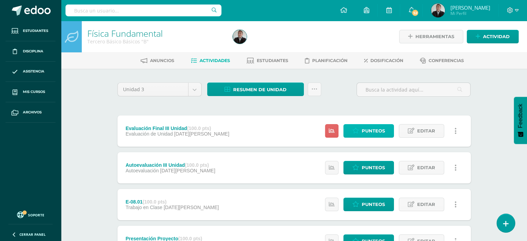
click at [354, 133] on icon at bounding box center [355, 131] width 7 height 6
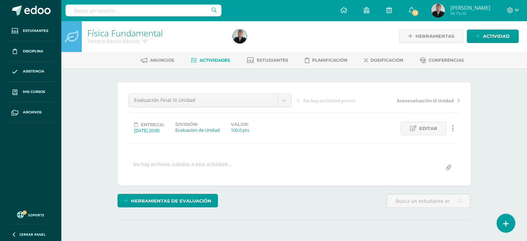
scroll to position [1, 0]
type input "9"
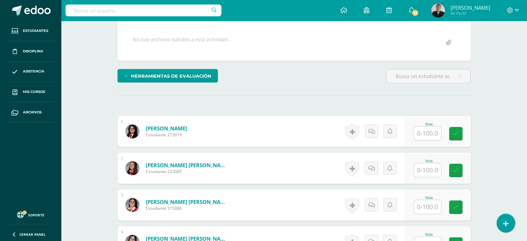
scroll to position [126, 0]
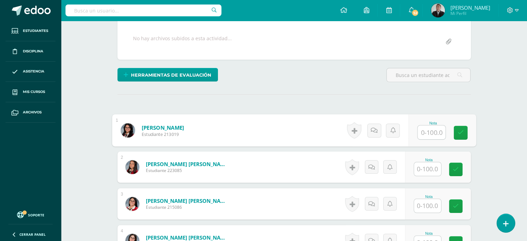
click at [432, 132] on input "text" at bounding box center [432, 132] width 28 height 14
type input "90"
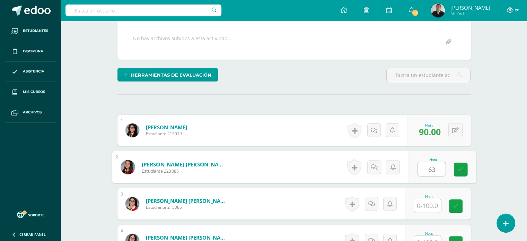
type input "63"
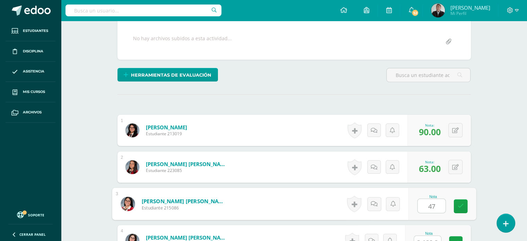
type input "47"
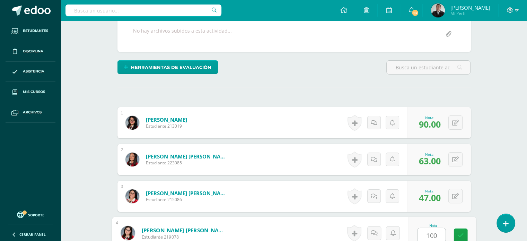
type input "100"
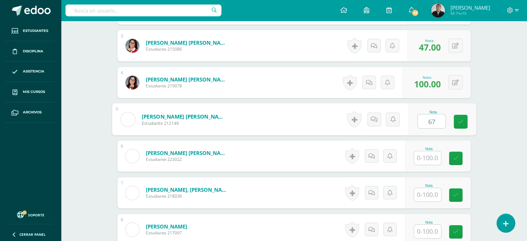
type input "67"
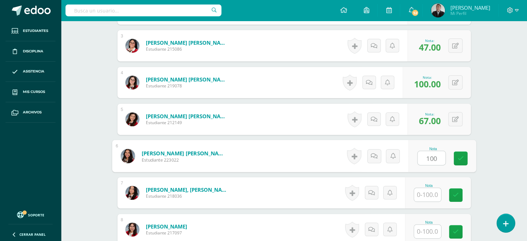
type input "100"
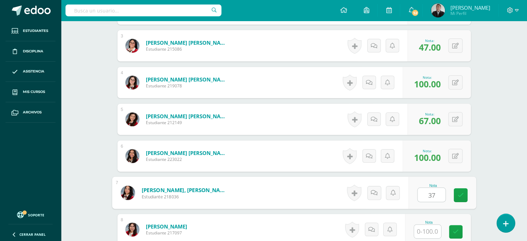
type input "37"
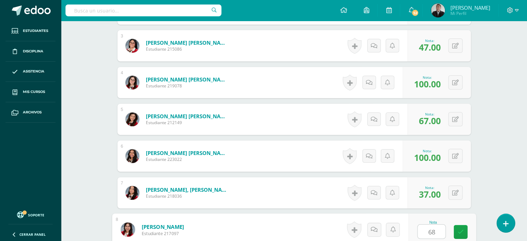
type input "68"
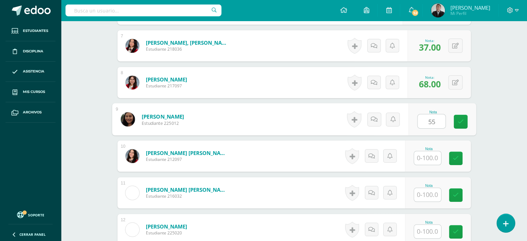
type input "55"
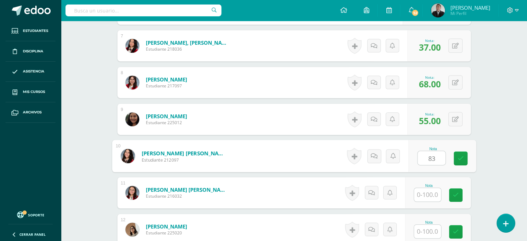
type input "83"
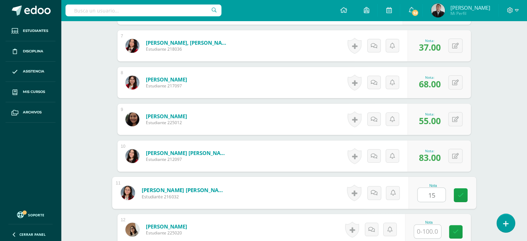
type input "15"
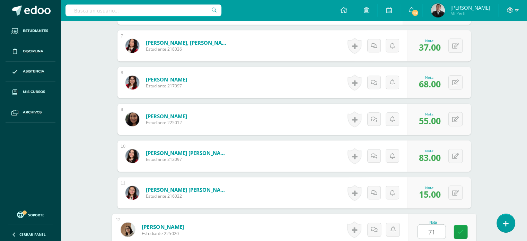
type input "71"
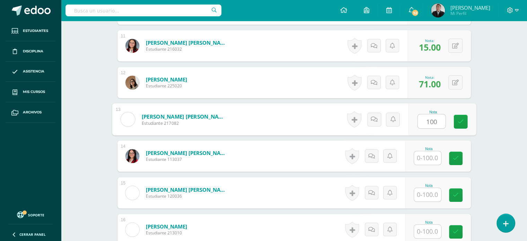
type input "100"
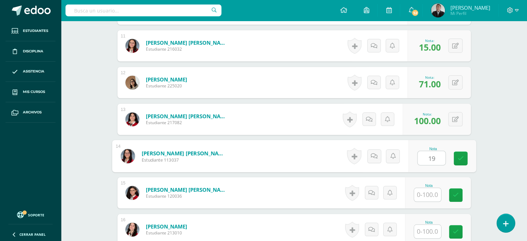
type input "19"
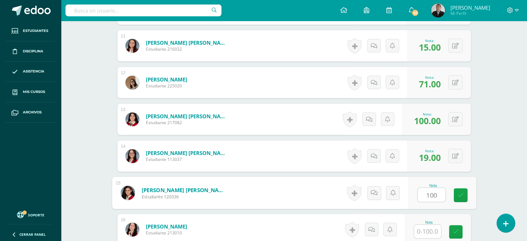
type input "100"
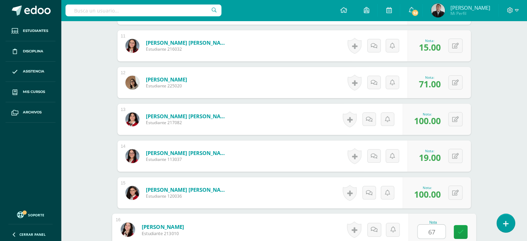
type input "67"
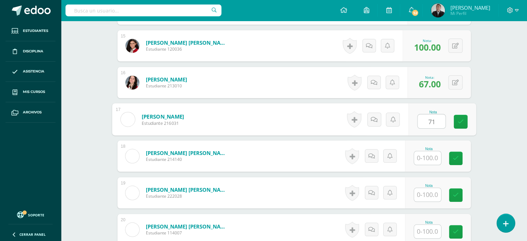
type input "71"
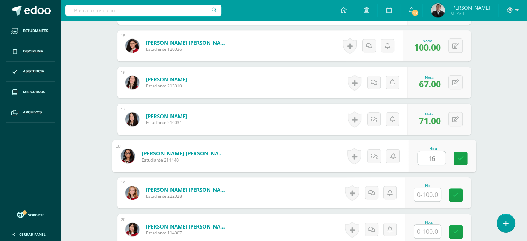
type input "16"
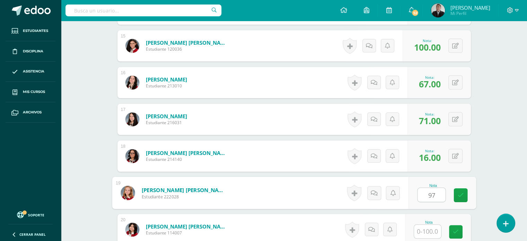
type input "97"
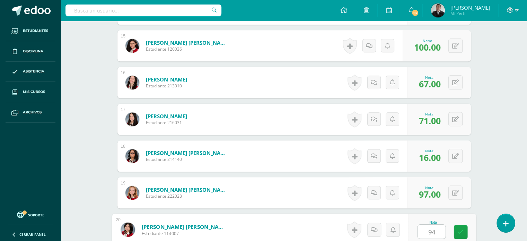
type input "94"
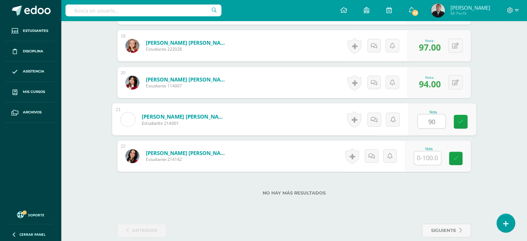
type input "90"
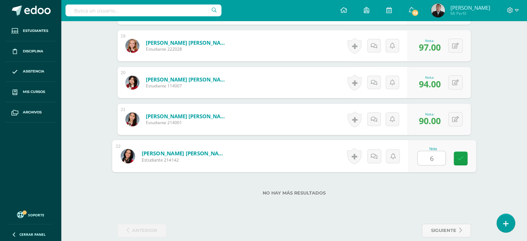
type input "69"
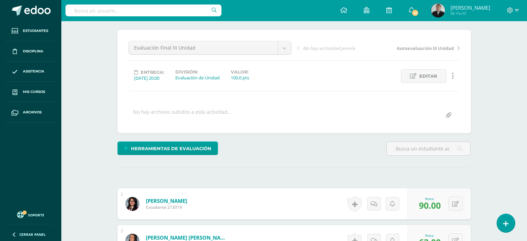
scroll to position [0, 0]
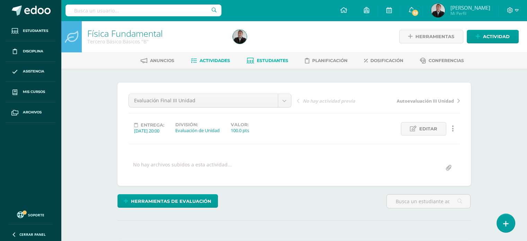
click at [263, 60] on span "Estudiantes" at bounding box center [273, 60] width 32 height 5
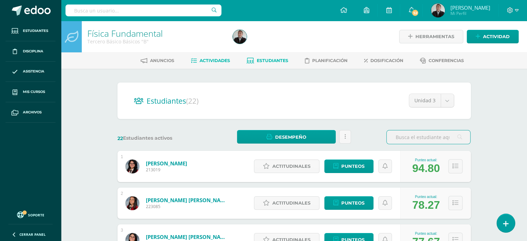
click at [200, 61] on span "Actividades" at bounding box center [215, 60] width 30 height 5
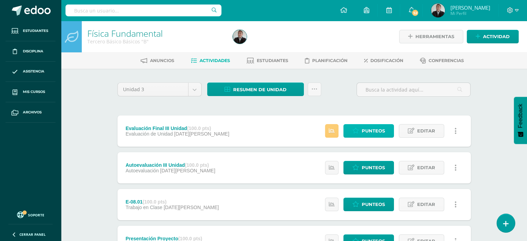
click at [368, 129] on span "Punteos" at bounding box center [373, 130] width 23 height 13
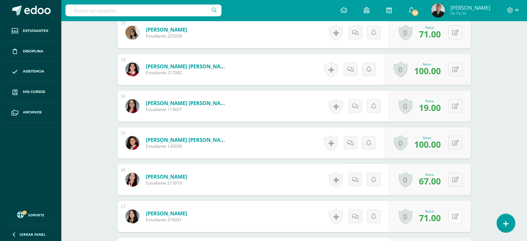
scroll to position [628, 0]
click at [452, 220] on div "0 Logros Logros obtenidos Aún no hay logros agregados Nota: 71.00" at bounding box center [434, 216] width 85 height 32
click at [463, 217] on icon at bounding box center [460, 216] width 7 height 6
click at [3, 230] on link "Cerrar panel" at bounding box center [41, 233] width 83 height 15
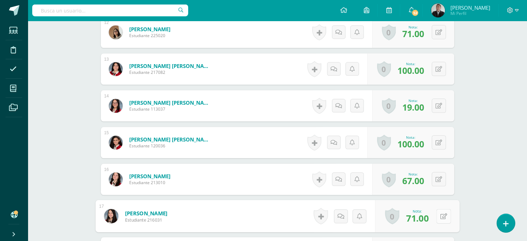
click at [440, 211] on button at bounding box center [443, 216] width 15 height 15
type input "76"
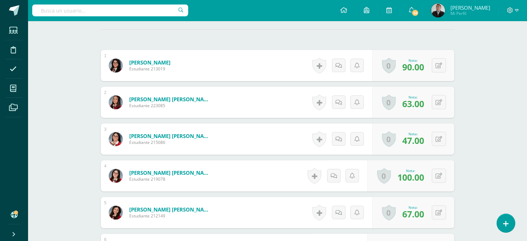
scroll to position [0, 0]
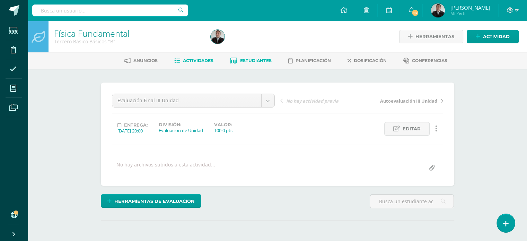
click at [249, 61] on span "Estudiantes" at bounding box center [256, 60] width 32 height 5
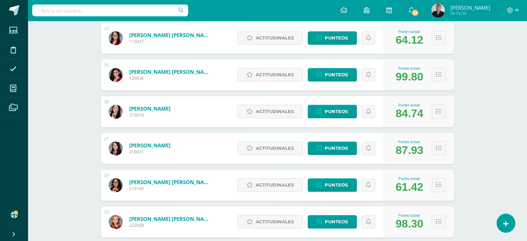
scroll to position [603, 0]
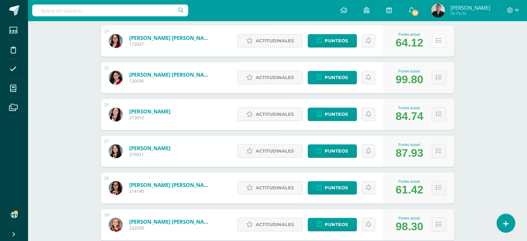
click at [440, 44] on button at bounding box center [439, 41] width 14 height 14
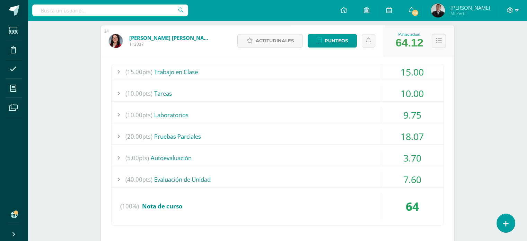
click at [438, 41] on icon at bounding box center [439, 41] width 6 height 6
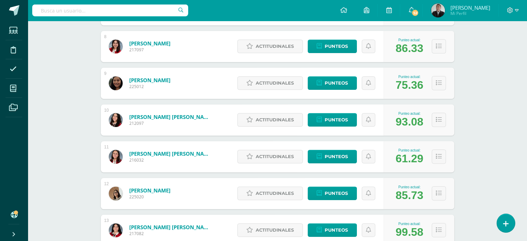
scroll to position [376, 0]
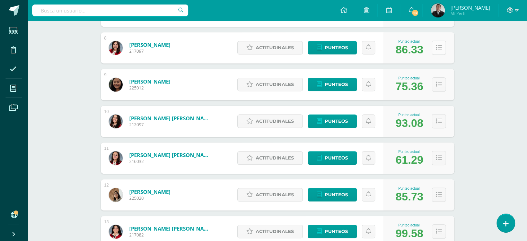
click at [439, 48] on icon at bounding box center [439, 48] width 6 height 6
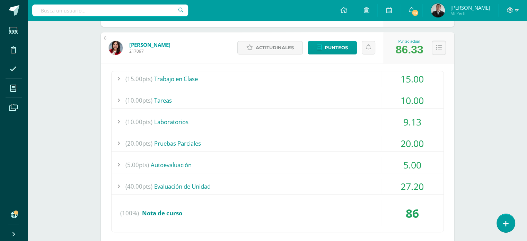
click at [436, 50] on button at bounding box center [439, 48] width 14 height 14
